Goal: Information Seeking & Learning: Understand process/instructions

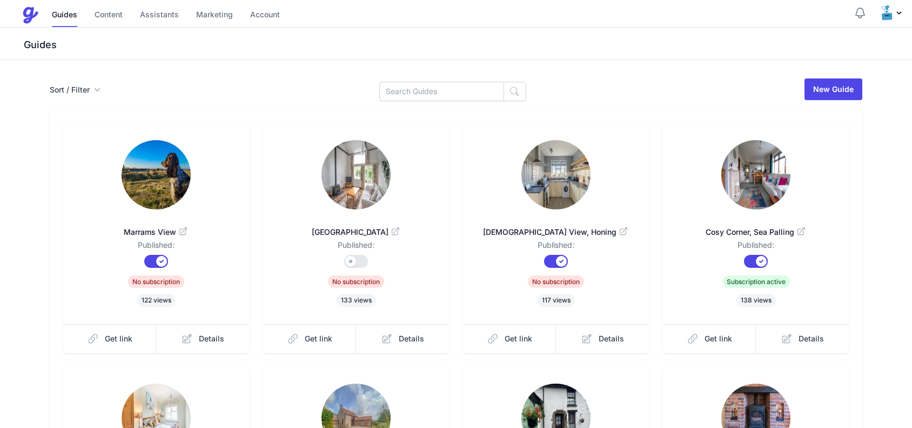
scroll to position [272, 0]
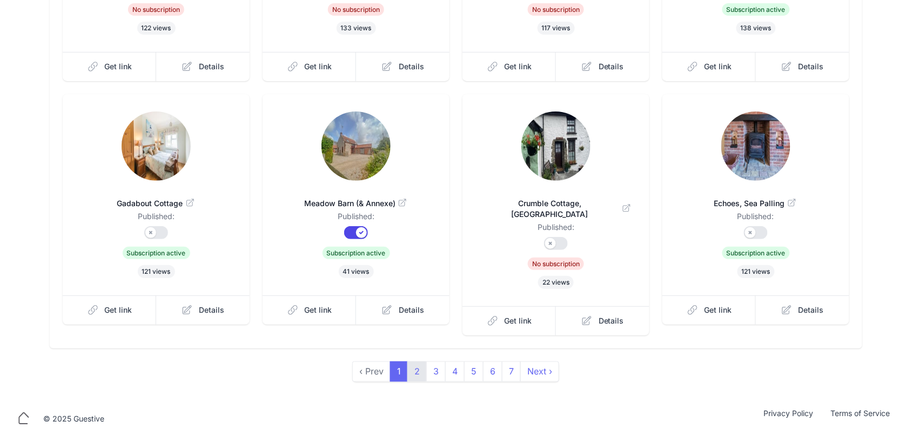
click at [415, 365] on link "2" at bounding box center [417, 371] width 19 height 21
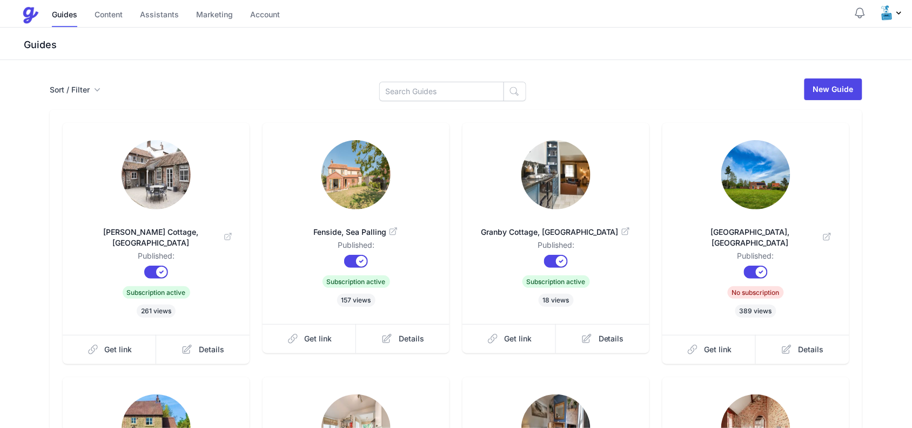
click at [161, 184] on img at bounding box center [156, 174] width 69 height 69
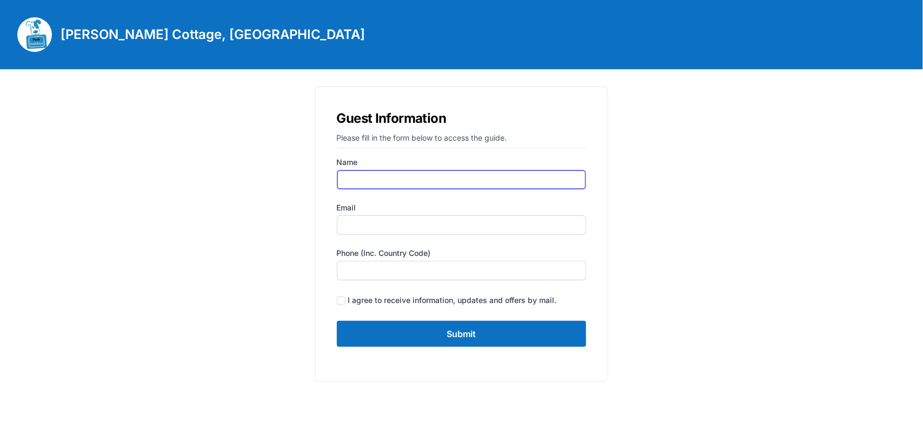
click at [411, 181] on input "Name" at bounding box center [462, 179] width 250 height 19
type input "[PERSON_NAME]"
type input "[PERSON_NAME][EMAIL_ADDRESS][DOMAIN_NAME]"
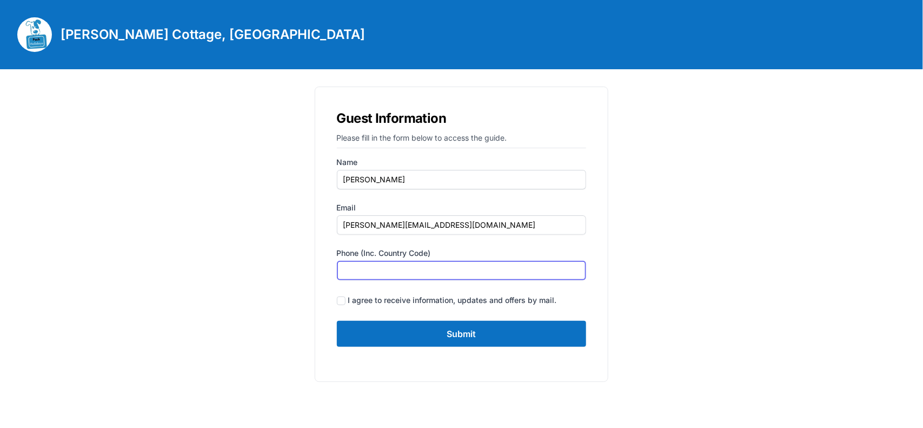
type input "07935375899"
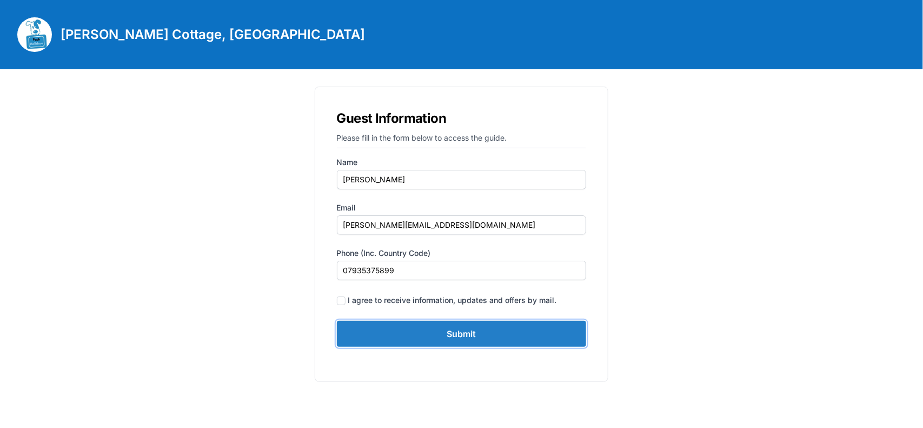
click at [428, 331] on input "Submit" at bounding box center [462, 334] width 250 height 26
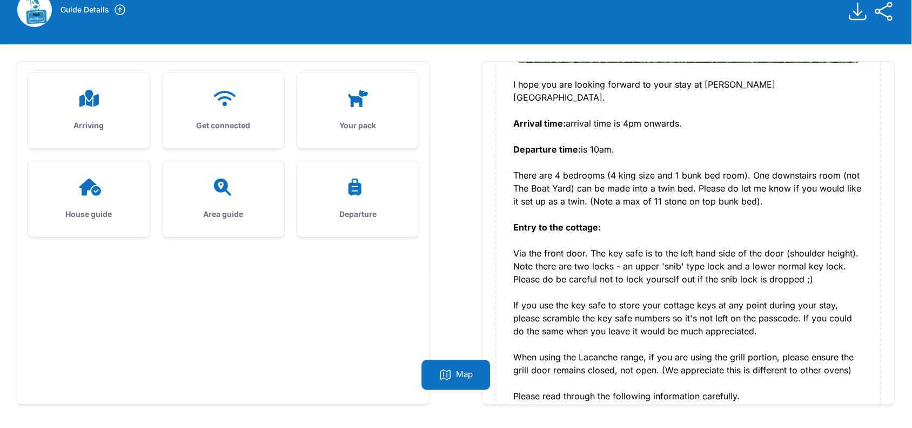
scroll to position [1, 0]
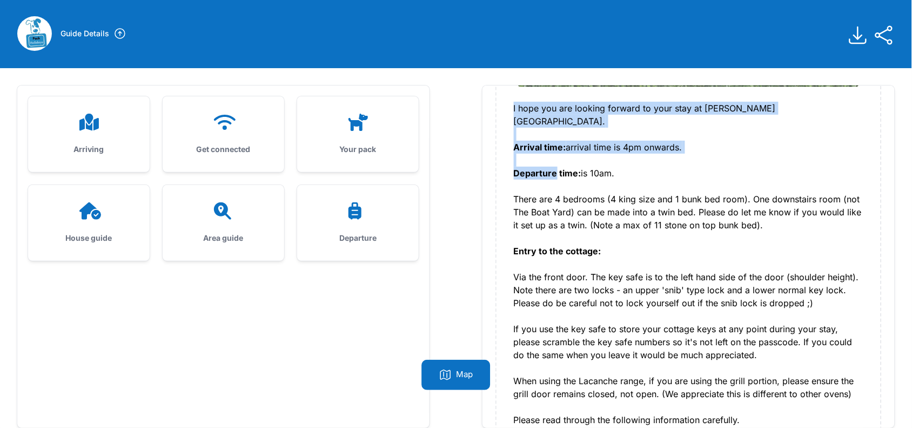
drag, startPoint x: 512, startPoint y: 107, endPoint x: 554, endPoint y: 163, distance: 69.8
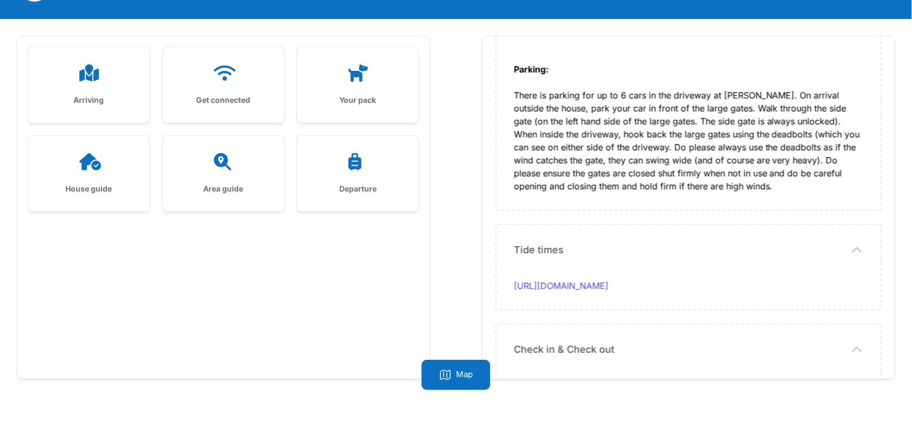
scroll to position [69, 0]
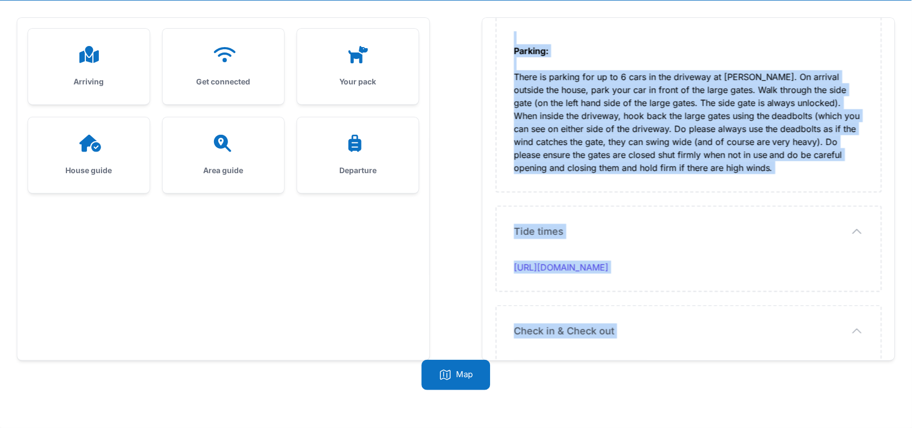
drag, startPoint x: 520, startPoint y: 200, endPoint x: 649, endPoint y: 320, distance: 175.9
copy div "I hope you are looking forward to your stay at [PERSON_NAME][GEOGRAPHIC_DATA]. …"
click at [88, 38] on div "Arriving" at bounding box center [89, 67] width 122 height 76
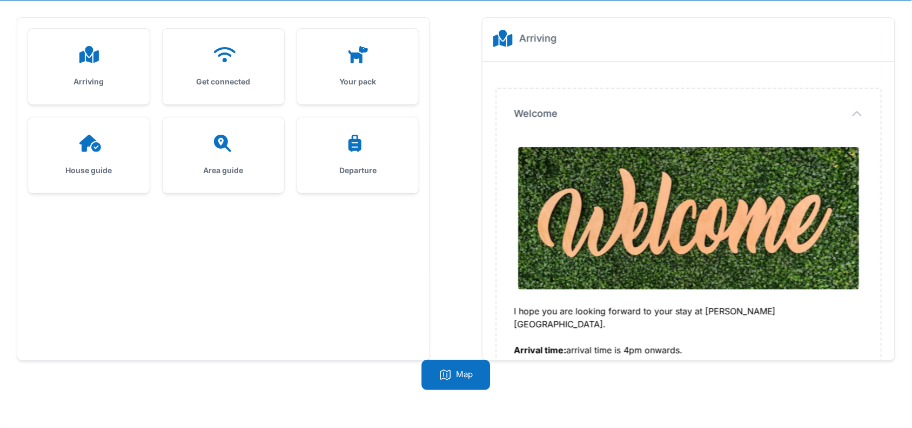
click at [230, 77] on h3 "Get connected" at bounding box center [223, 81] width 87 height 11
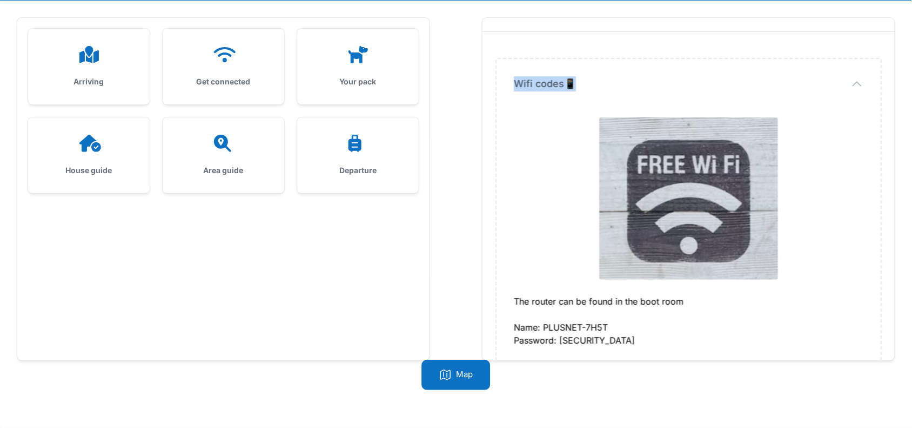
scroll to position [47, 0]
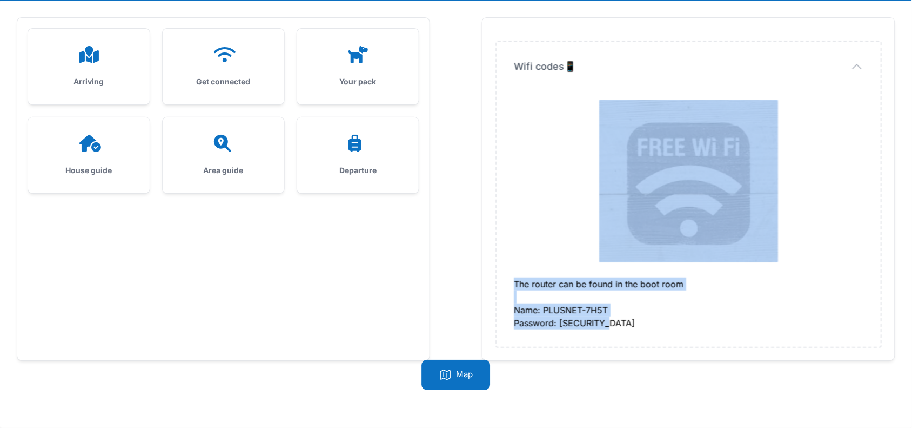
drag, startPoint x: 649, startPoint y: 124, endPoint x: 650, endPoint y: 336, distance: 211.9
click at [650, 336] on div "Wifi codes📱 Wifi codes📱 The router can be found in the boot room Name: PLUSNET-…" at bounding box center [689, 194] width 384 height 305
copy dd "The router can be found in the boot room Name: PLUSNET-7H5T Password: [SECURITY…"
click at [77, 155] on div "House guide" at bounding box center [89, 155] width 122 height 76
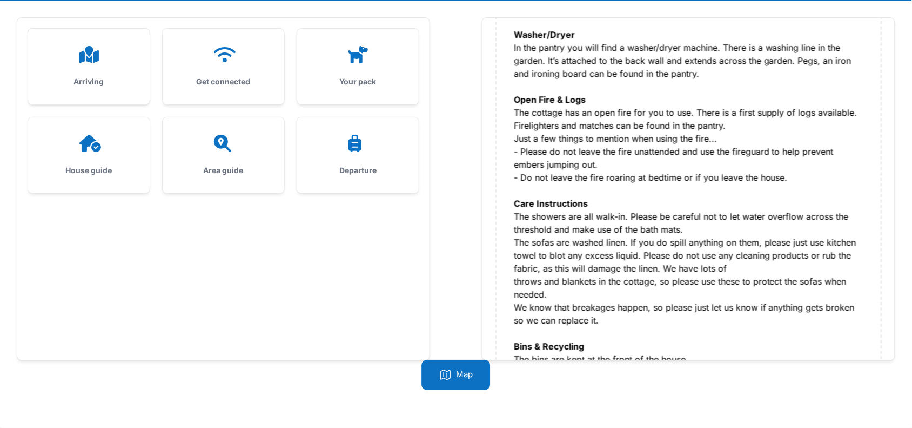
scroll to position [1434, 0]
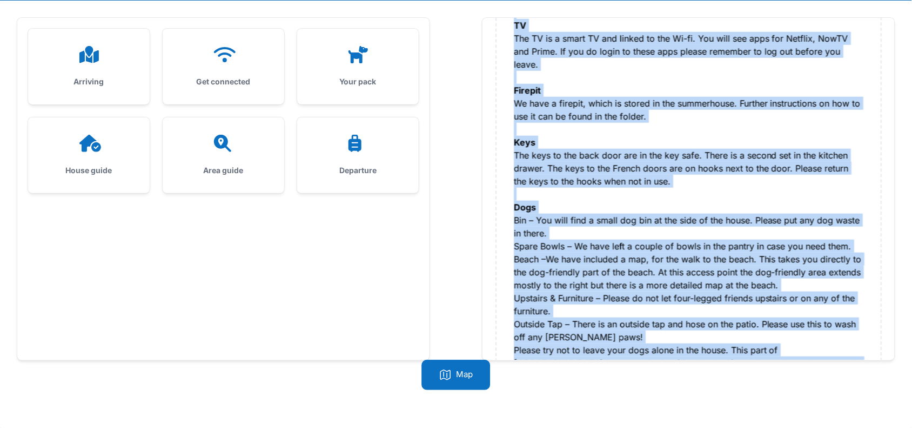
drag, startPoint x: 510, startPoint y: 146, endPoint x: 779, endPoint y: 319, distance: 320.1
copy div "Lorem Ip dol sita cons adip, el sedd eiusm tempo incidi utl etdol. Magn aliq en…"
